Goal: Task Accomplishment & Management: Manage account settings

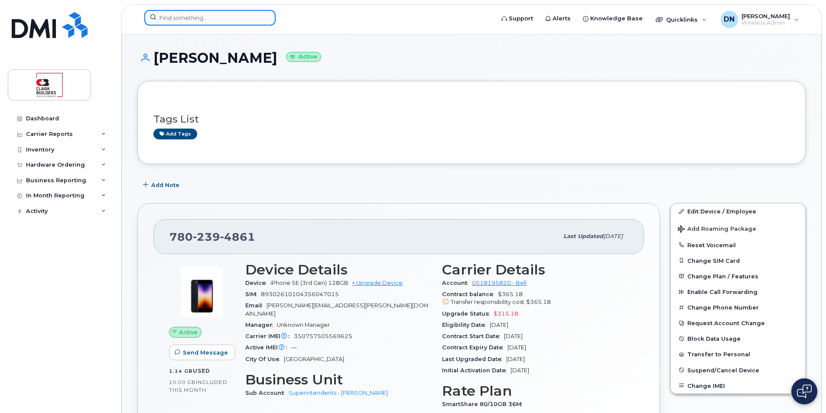
click at [227, 17] on input at bounding box center [209, 18] width 131 height 16
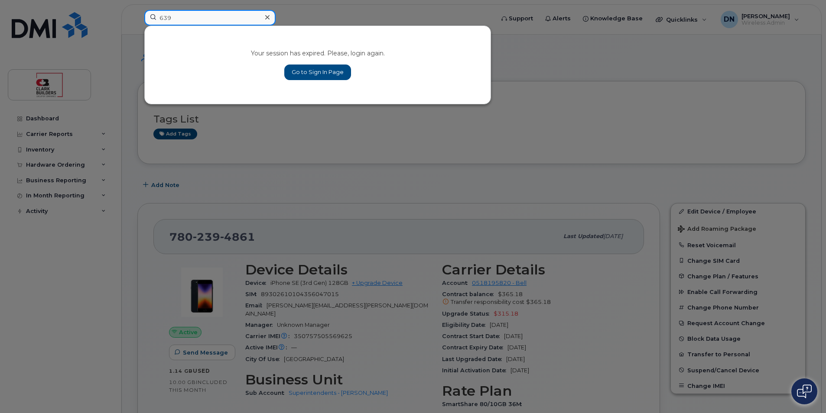
type input "639"
click at [302, 75] on link "Go to Sign In Page" at bounding box center [317, 73] width 67 height 16
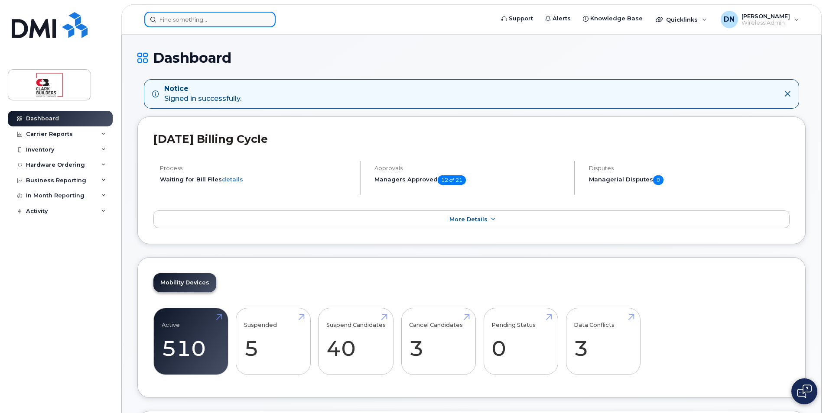
click at [237, 24] on input at bounding box center [209, 20] width 131 height 16
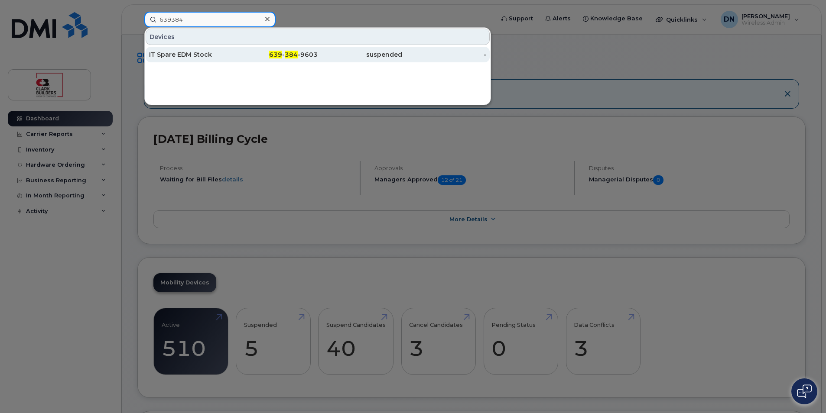
type input "639384"
click at [240, 55] on div "639 - 384 -9603" at bounding box center [276, 54] width 84 height 9
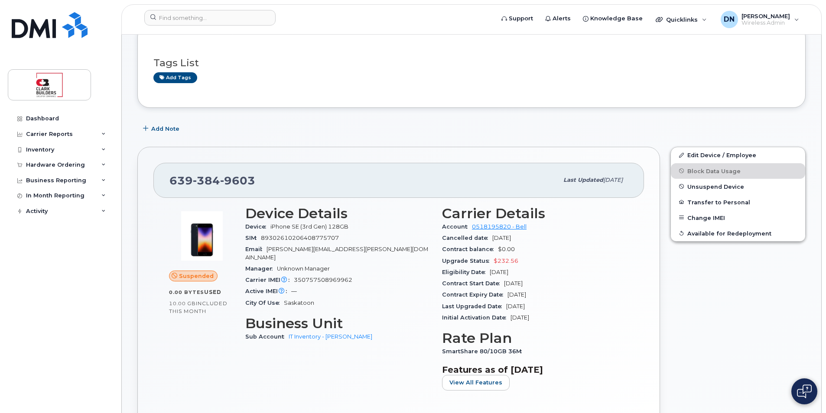
scroll to position [217, 0]
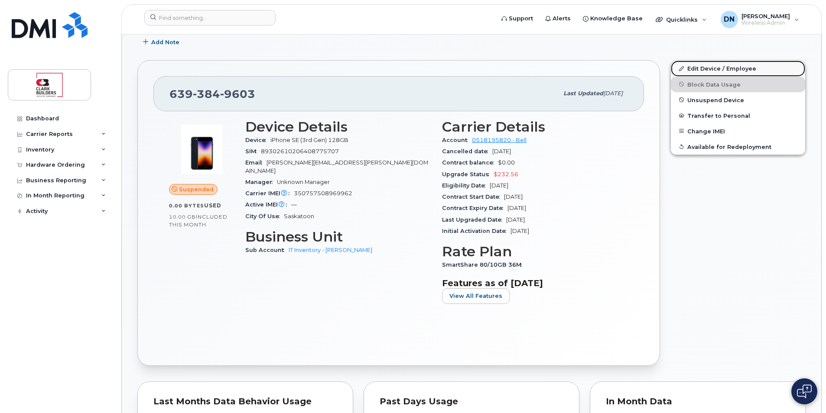
click at [757, 69] on link "Edit Device / Employee" at bounding box center [738, 69] width 134 height 16
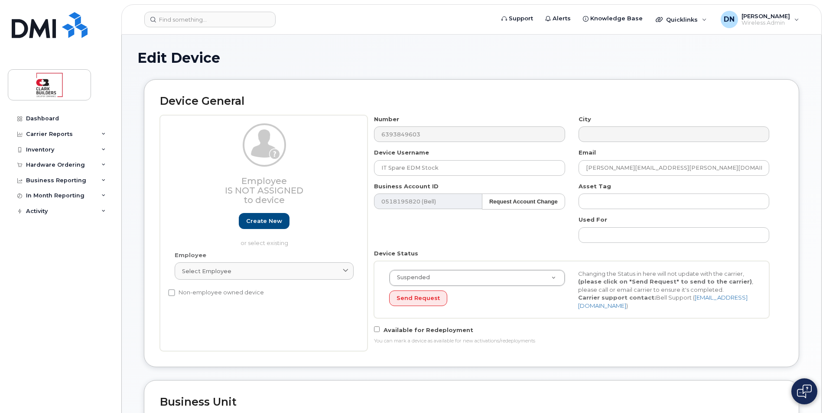
select select "24207"
drag, startPoint x: 461, startPoint y: 167, endPoint x: 197, endPoint y: 169, distance: 263.4
click at [197, 169] on div "Employee Is not assigned to device Create new or select existing Employee Selec…" at bounding box center [471, 233] width 623 height 236
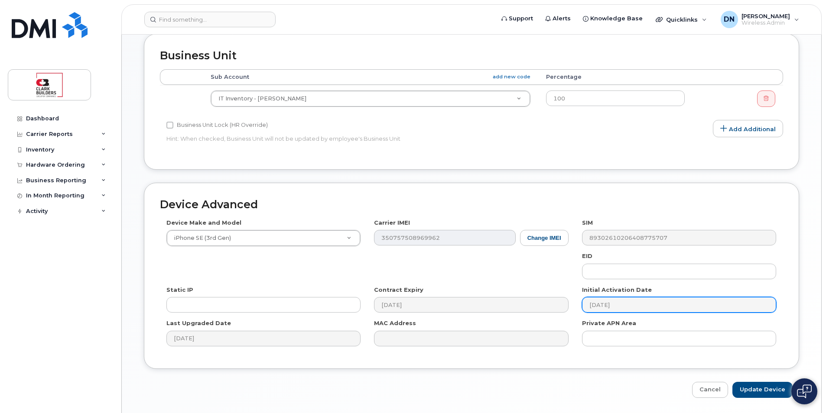
scroll to position [375, 0]
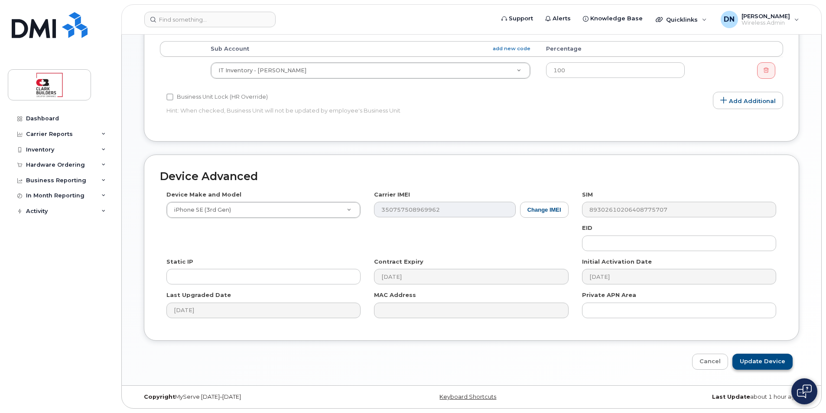
type input "[PERSON_NAME]"
click at [766, 363] on input "Update Device" at bounding box center [762, 362] width 60 height 16
type input "Saving..."
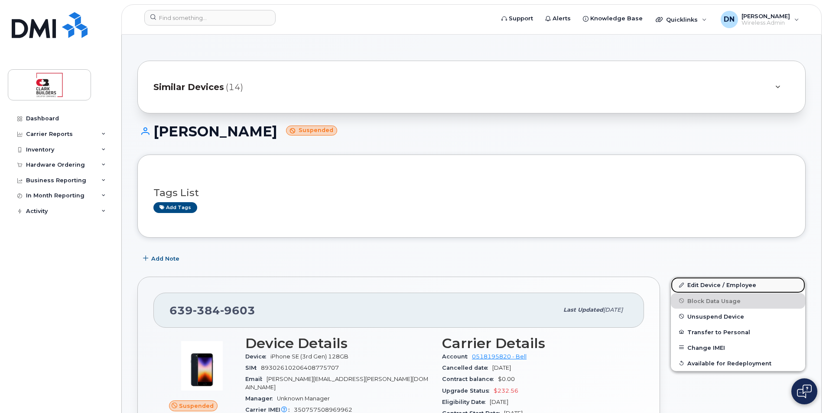
click at [725, 284] on link "Edit Device / Employee" at bounding box center [738, 285] width 134 height 16
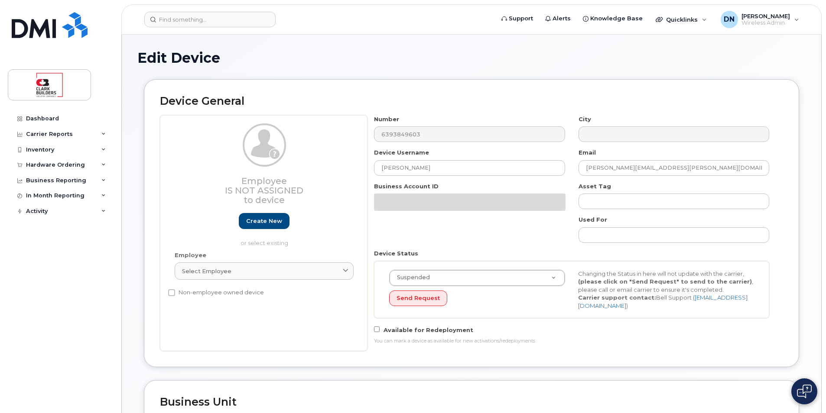
select select "24207"
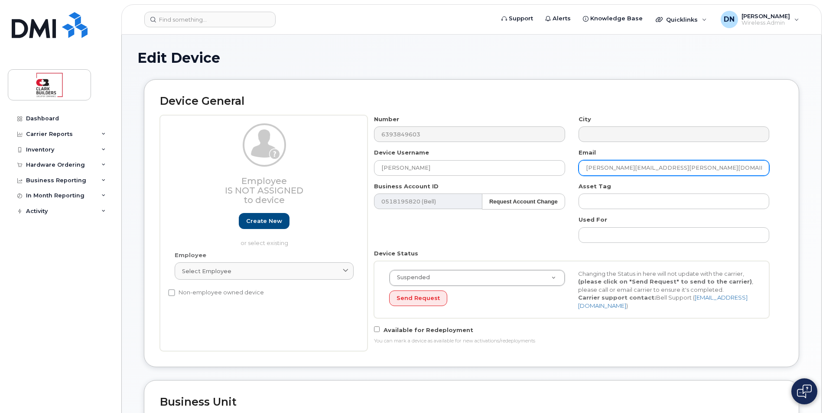
drag, startPoint x: 712, startPoint y: 167, endPoint x: 566, endPoint y: 171, distance: 146.1
click at [566, 171] on div "Number 6393849603 City Device Username Chris Kessler Email Matthew.buttrey@clar…" at bounding box center [571, 233] width 409 height 236
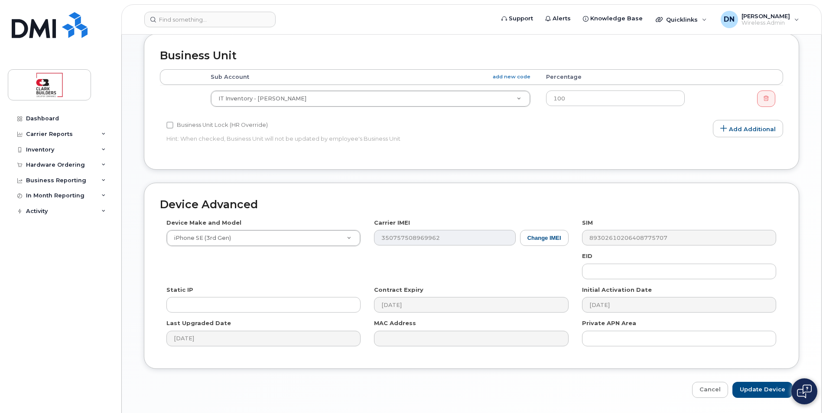
scroll to position [375, 0]
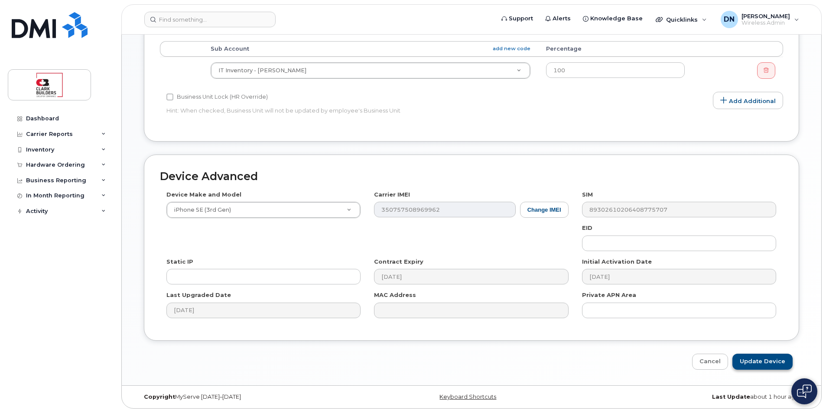
type input "[PERSON_NAME][EMAIL_ADDRESS][PERSON_NAME][DOMAIN_NAME]"
click at [779, 360] on input "Update Device" at bounding box center [762, 362] width 60 height 16
type input "Saving..."
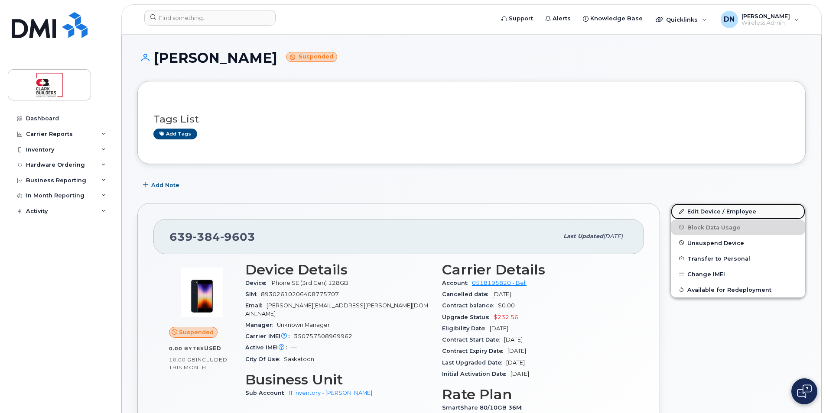
click at [731, 210] on link "Edit Device / Employee" at bounding box center [738, 212] width 134 height 16
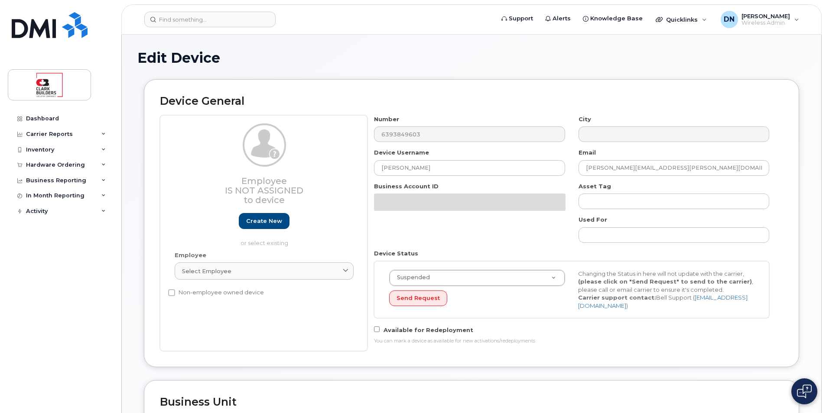
select select "24207"
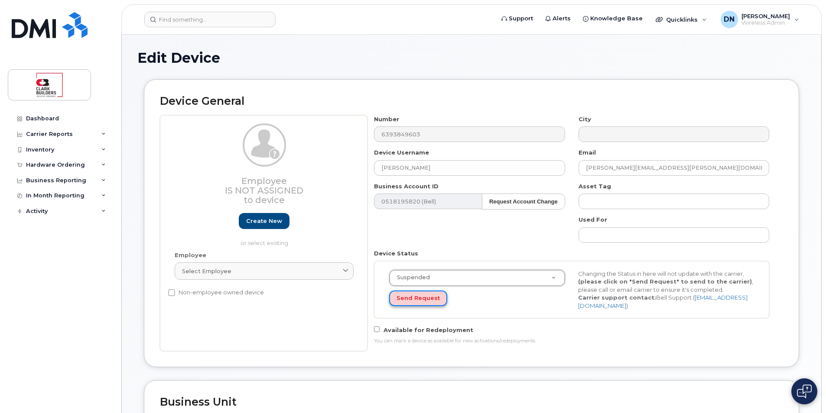
click at [409, 300] on button "Send Request" at bounding box center [418, 299] width 58 height 16
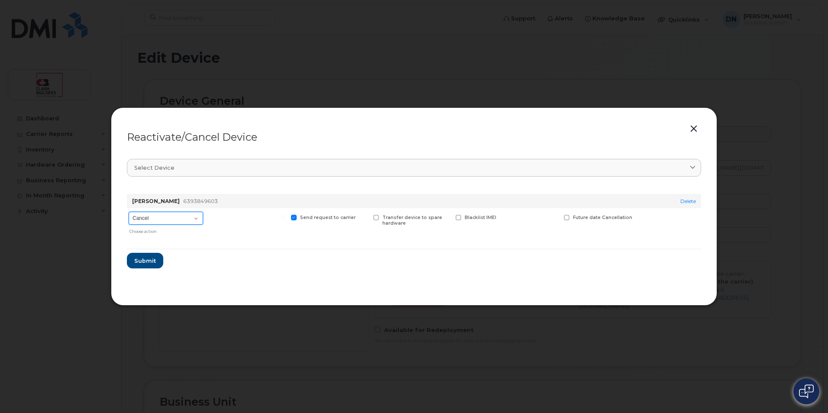
click at [188, 219] on select "Cancel Suspend - Extend Suspension Reactivate" at bounding box center [166, 218] width 75 height 13
select select "[object Object]"
click at [129, 212] on select "Cancel Suspend - Extend Suspension Reactivate" at bounding box center [166, 218] width 75 height 13
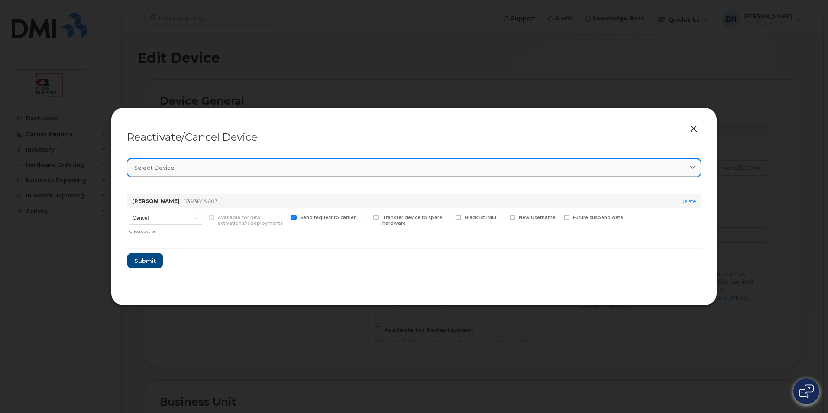
click at [271, 162] on link "Select device" at bounding box center [414, 168] width 574 height 18
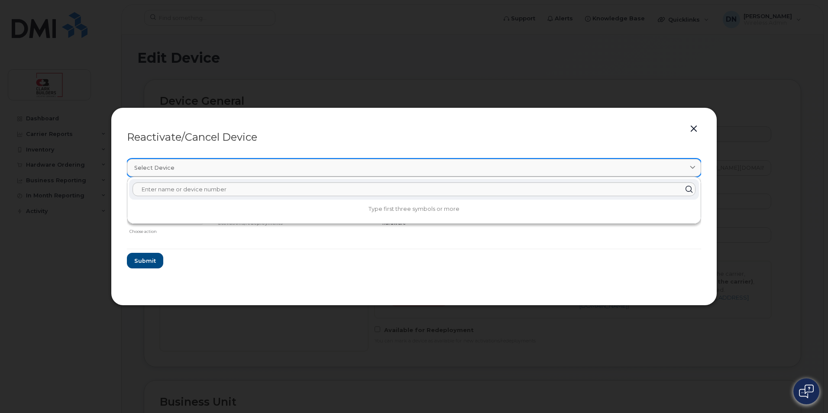
click at [271, 162] on link "Select device" at bounding box center [414, 168] width 574 height 18
click at [202, 259] on form "Chris Kessler 6393849603 Delete Cancel Suspend - Extend Suspension Reactivate C…" at bounding box center [414, 227] width 574 height 81
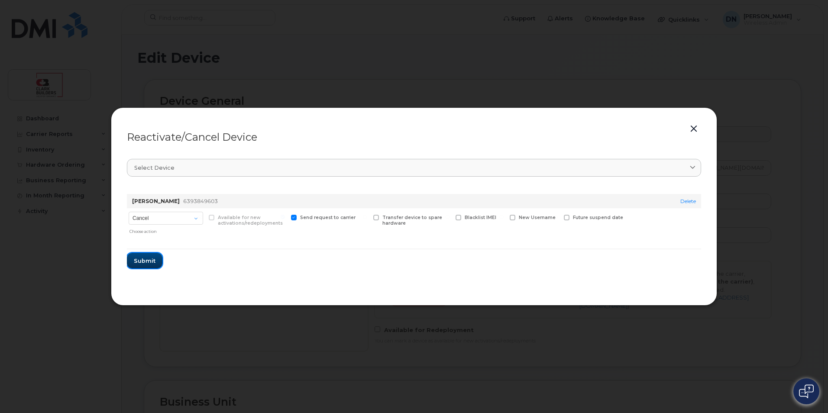
click at [154, 260] on span "Submit" at bounding box center [145, 261] width 22 height 8
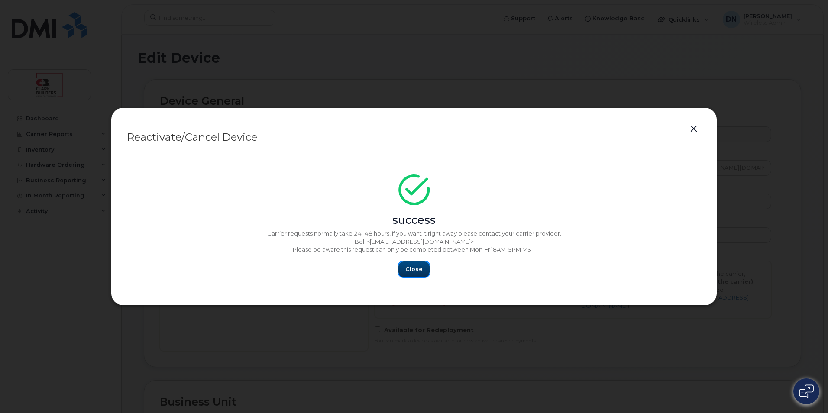
click at [412, 268] on span "Close" at bounding box center [414, 269] width 17 height 8
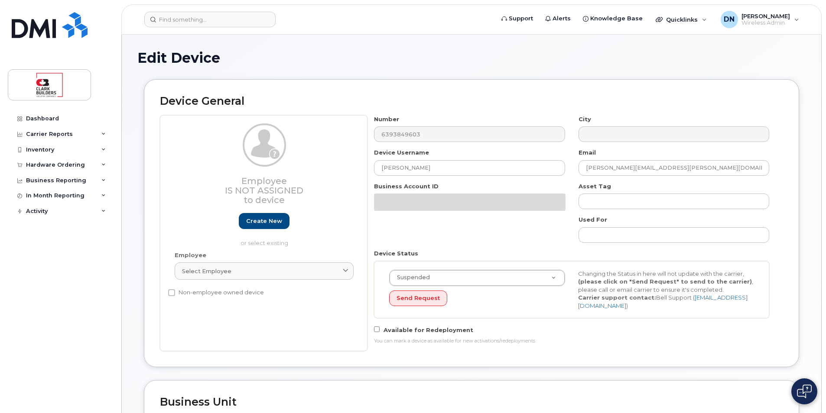
select select "24207"
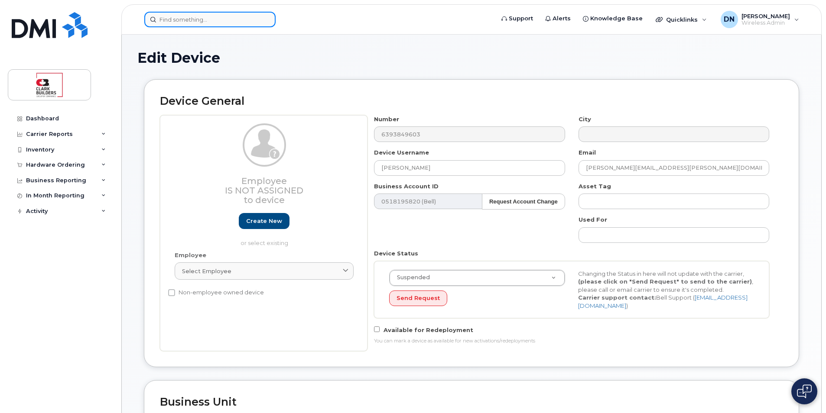
click at [247, 18] on input at bounding box center [209, 20] width 131 height 16
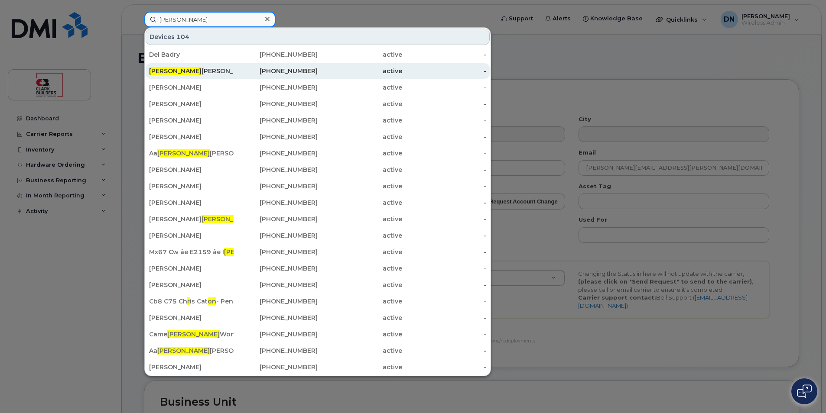
type input "ron"
click at [236, 69] on div "780-953-3815" at bounding box center [276, 71] width 84 height 9
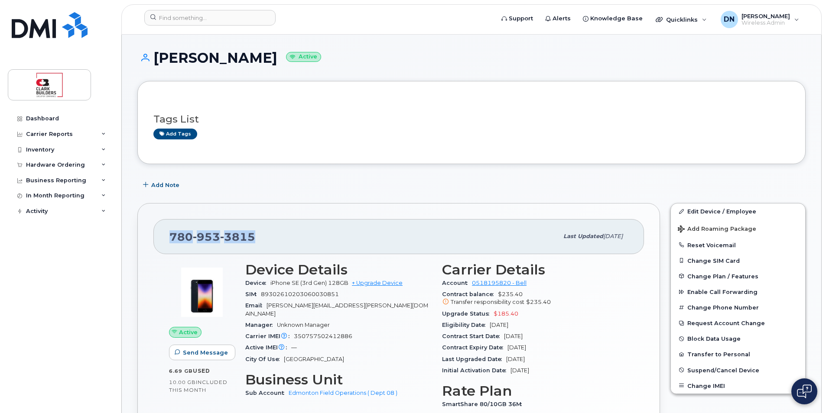
drag, startPoint x: 169, startPoint y: 240, endPoint x: 260, endPoint y: 237, distance: 91.5
click at [260, 237] on div "[PHONE_NUMBER] Last updated [DATE]" at bounding box center [398, 236] width 490 height 35
